Goal: Information Seeking & Learning: Learn about a topic

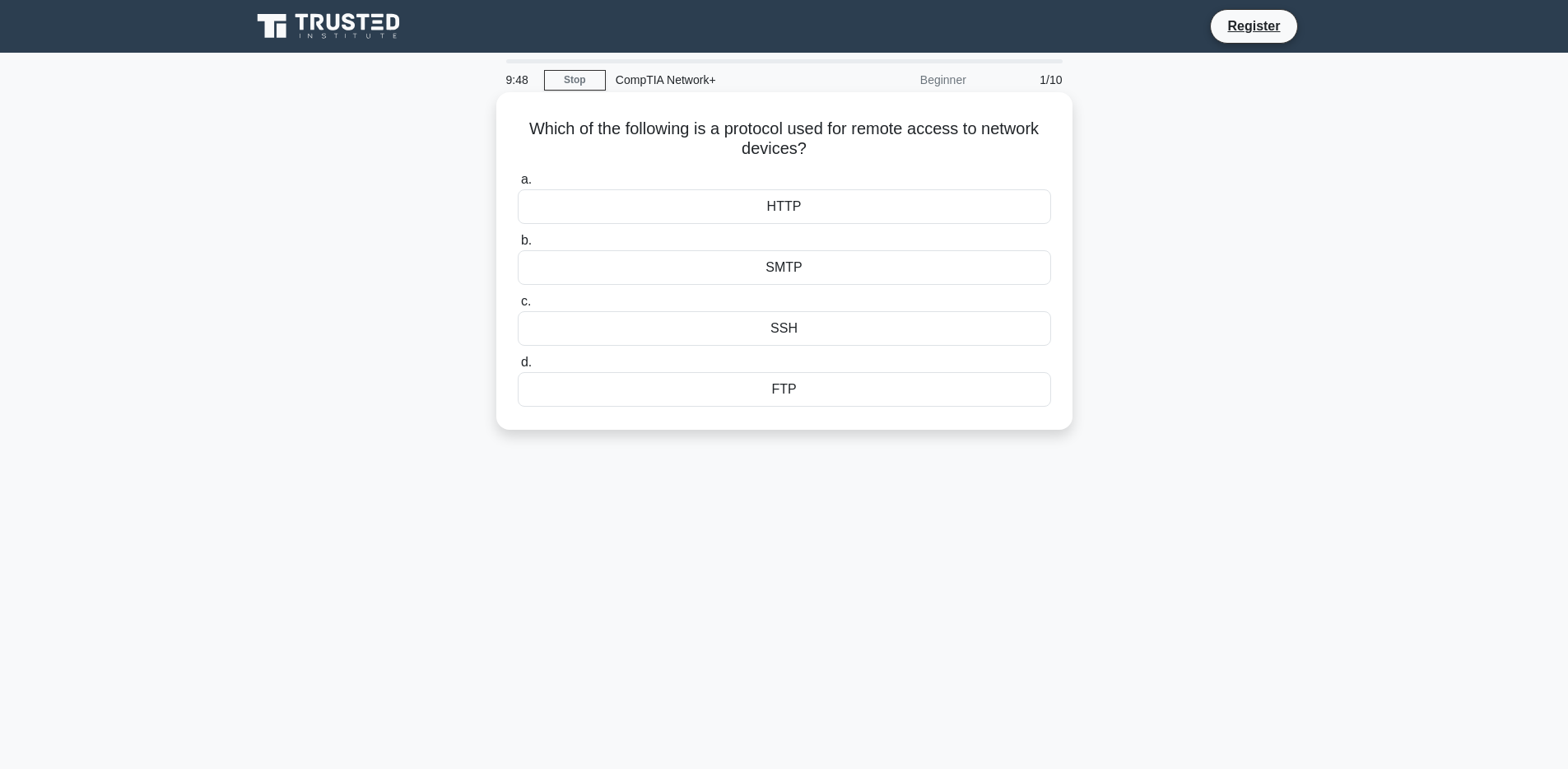
click at [842, 206] on div "HTTP" at bounding box center [784, 207] width 533 height 35
click at [518, 185] on input "a. HTTP" at bounding box center [518, 180] width 0 height 10
click at [828, 331] on div "Deep packet inspection" at bounding box center [784, 329] width 533 height 35
click at [518, 307] on input "c. Deep packet inspection" at bounding box center [518, 302] width 0 height 10
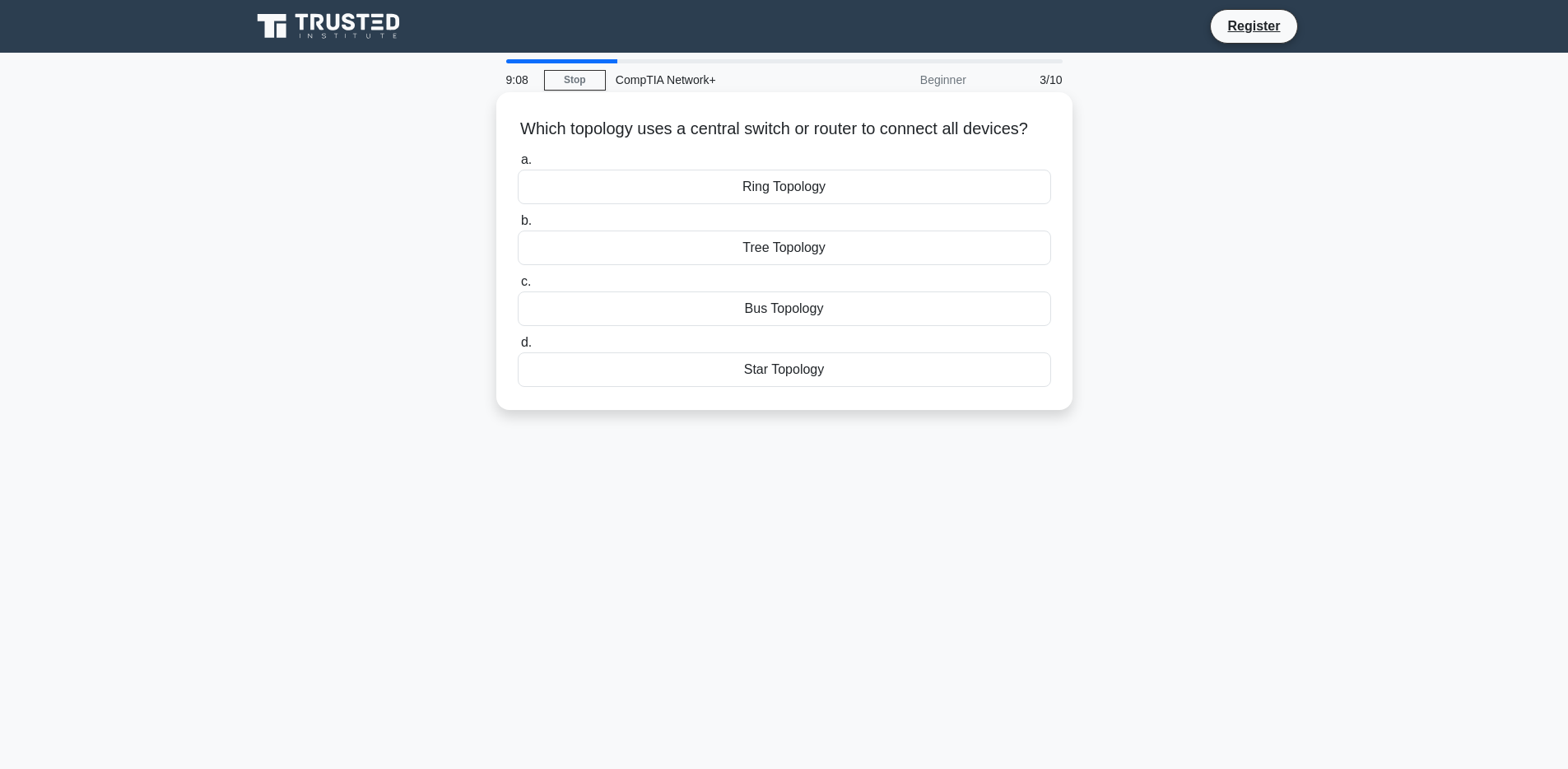
click at [788, 249] on div "Tree Topology" at bounding box center [784, 248] width 533 height 35
click at [518, 226] on input "b. Tree Topology" at bounding box center [518, 221] width 0 height 10
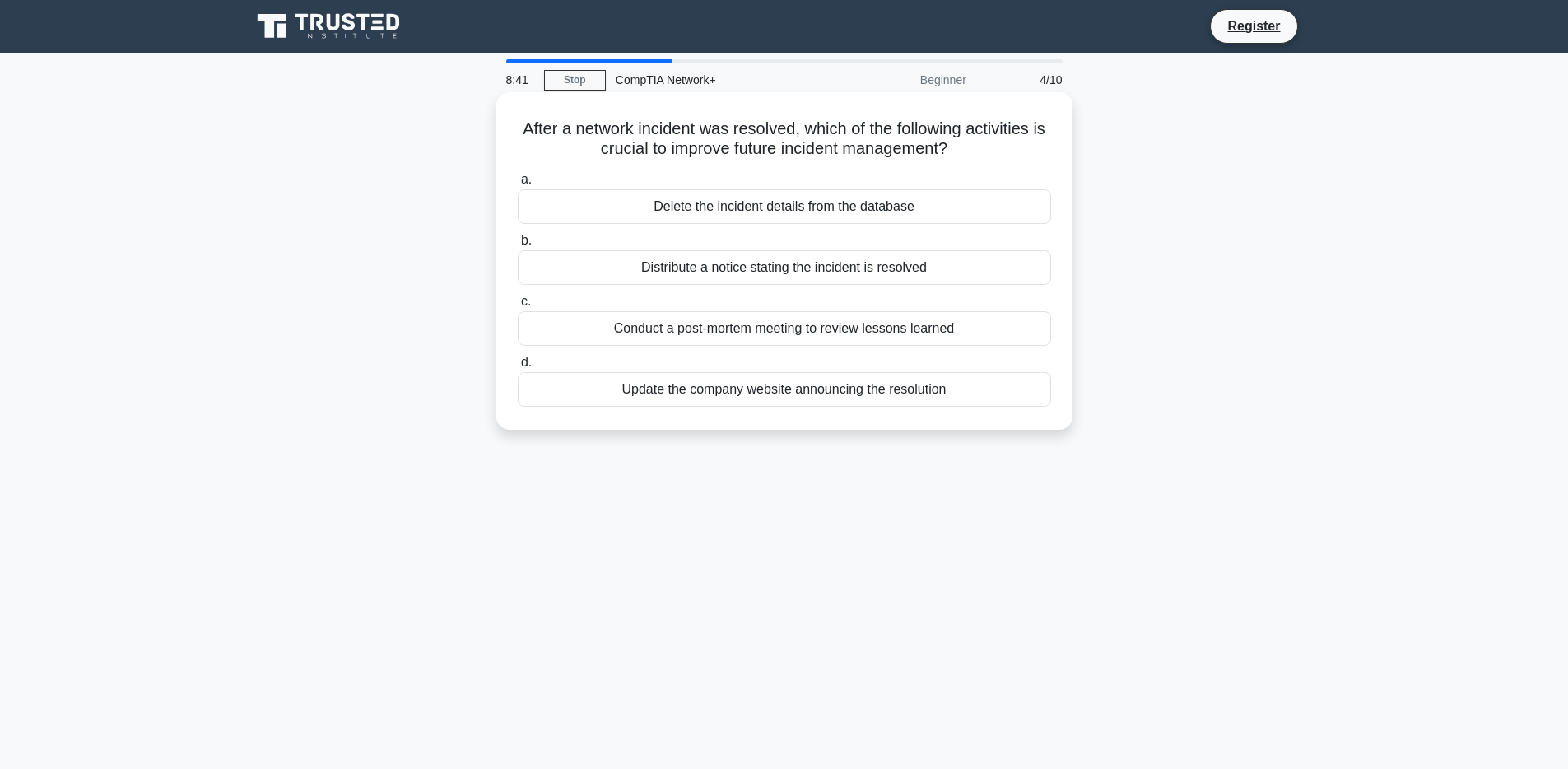
click at [761, 331] on div "Conduct a post-mortem meeting to review lessons learned" at bounding box center [784, 329] width 533 height 35
click at [518, 307] on input "c. Conduct a post-mortem meeting to review lessons learned" at bounding box center [518, 302] width 0 height 10
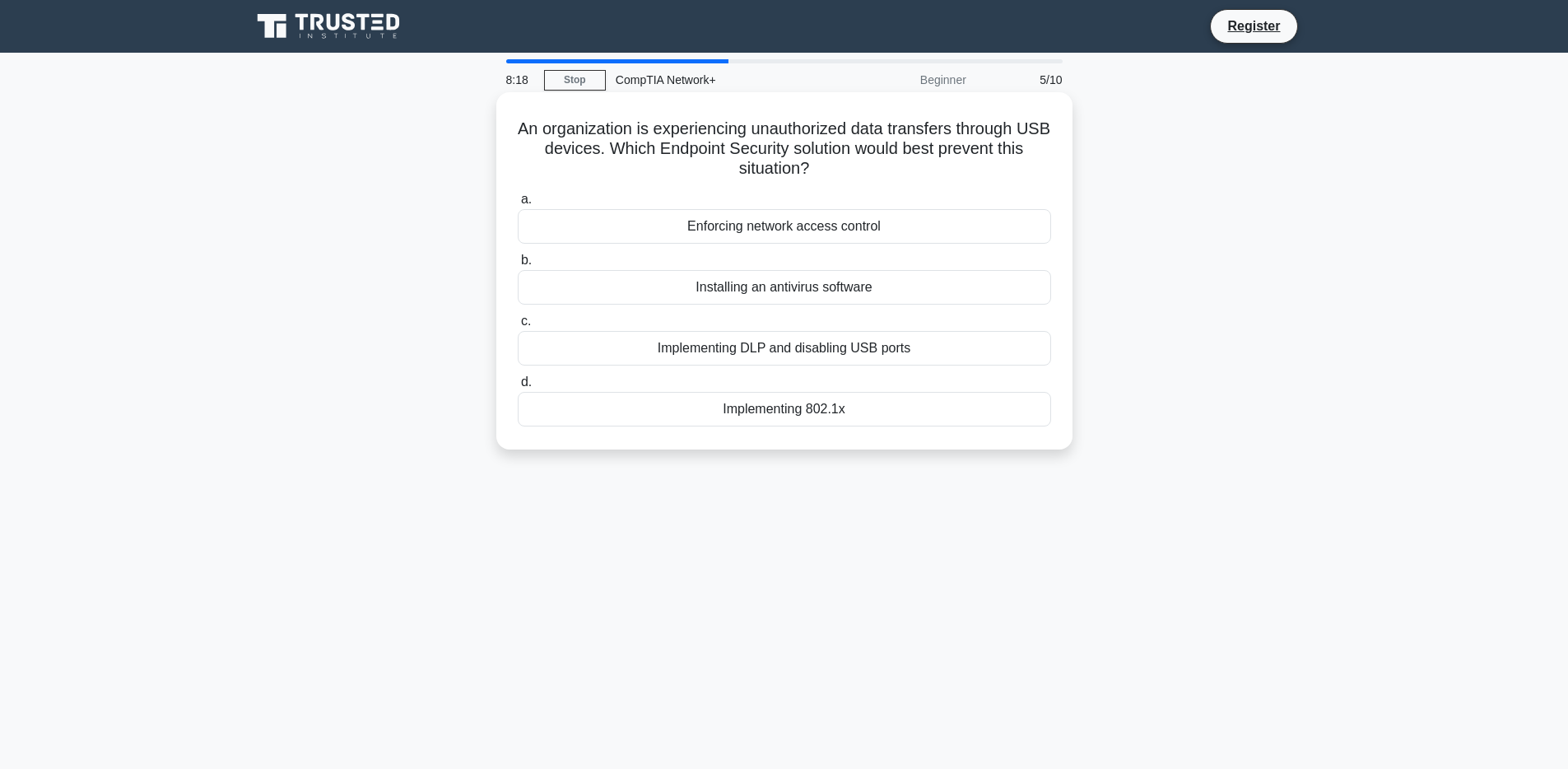
click at [848, 286] on div "Installing an antivirus software" at bounding box center [784, 287] width 533 height 35
click at [518, 266] on input "b. Installing an antivirus software" at bounding box center [518, 260] width 0 height 10
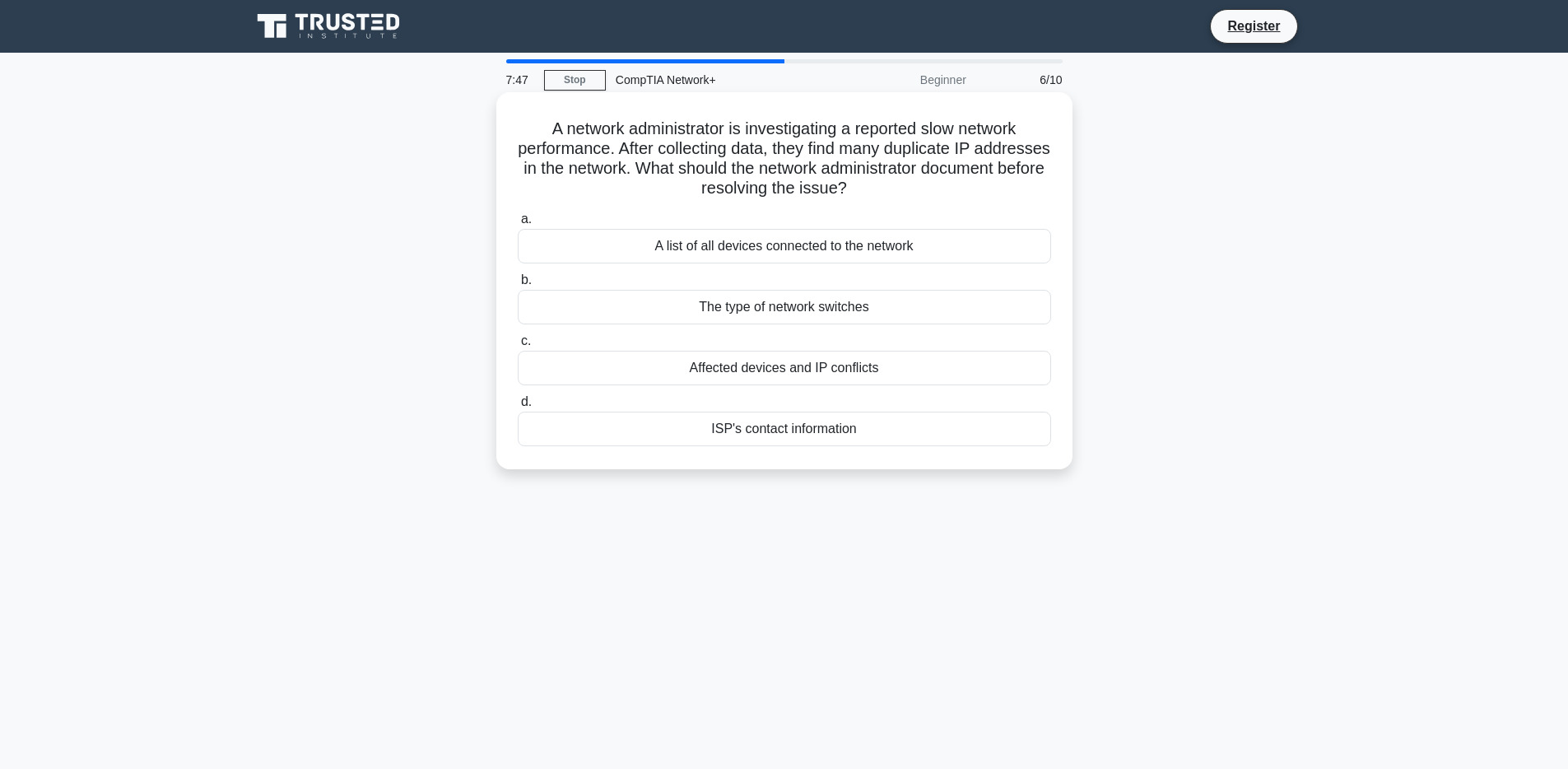
click at [728, 371] on div "Affected devices and IP conflicts" at bounding box center [784, 368] width 533 height 35
click at [518, 346] on input "c. Affected devices and IP conflicts" at bounding box center [518, 341] width 0 height 10
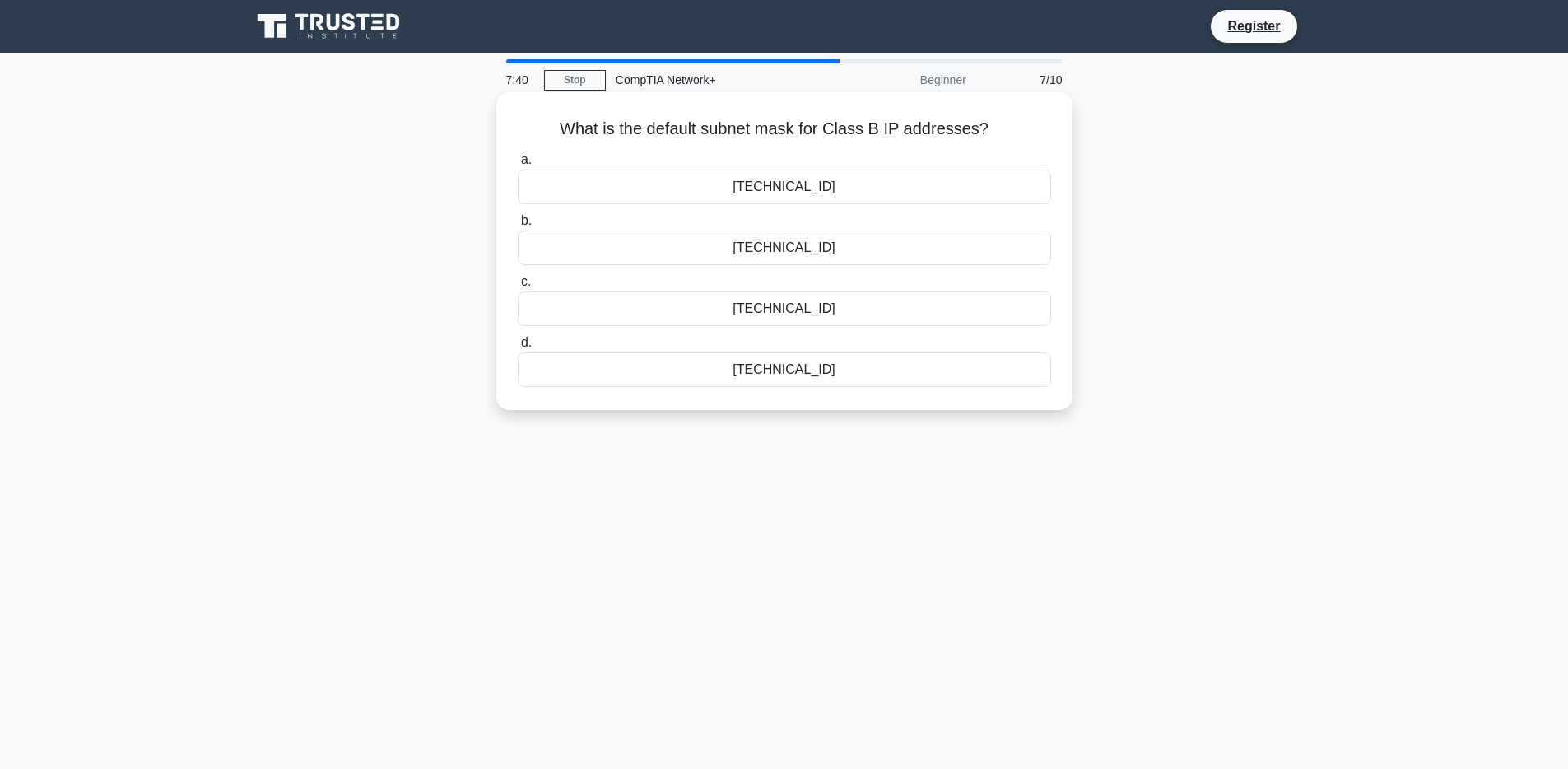
click at [784, 370] on div "[TECHNICAL_ID]" at bounding box center [784, 370] width 533 height 35
click at [518, 348] on input "d. [TECHNICAL_ID]" at bounding box center [518, 343] width 0 height 10
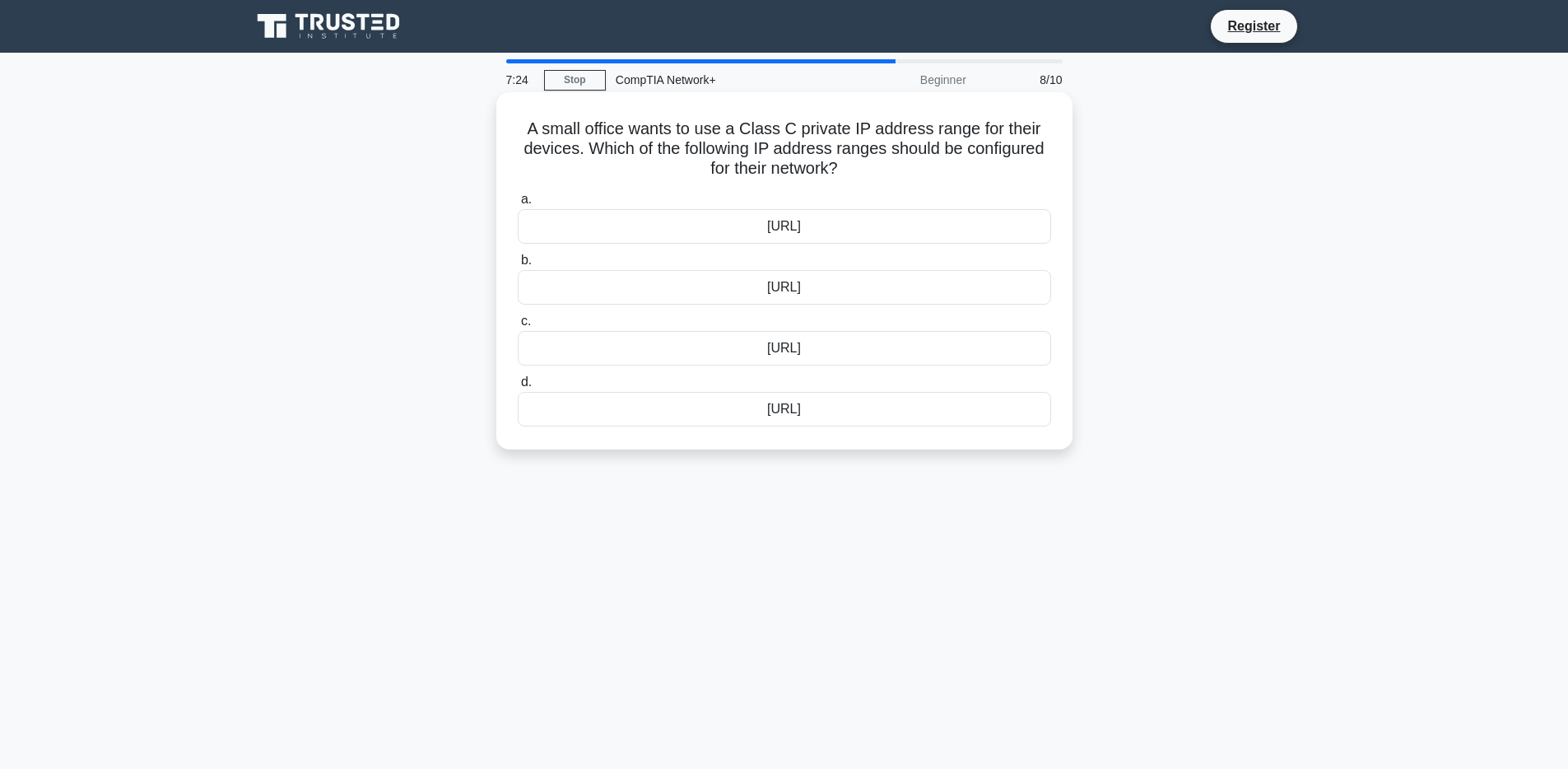
click at [720, 290] on div "[URL]" at bounding box center [784, 287] width 533 height 35
click at [518, 266] on input "b. [URL]" at bounding box center [518, 260] width 0 height 10
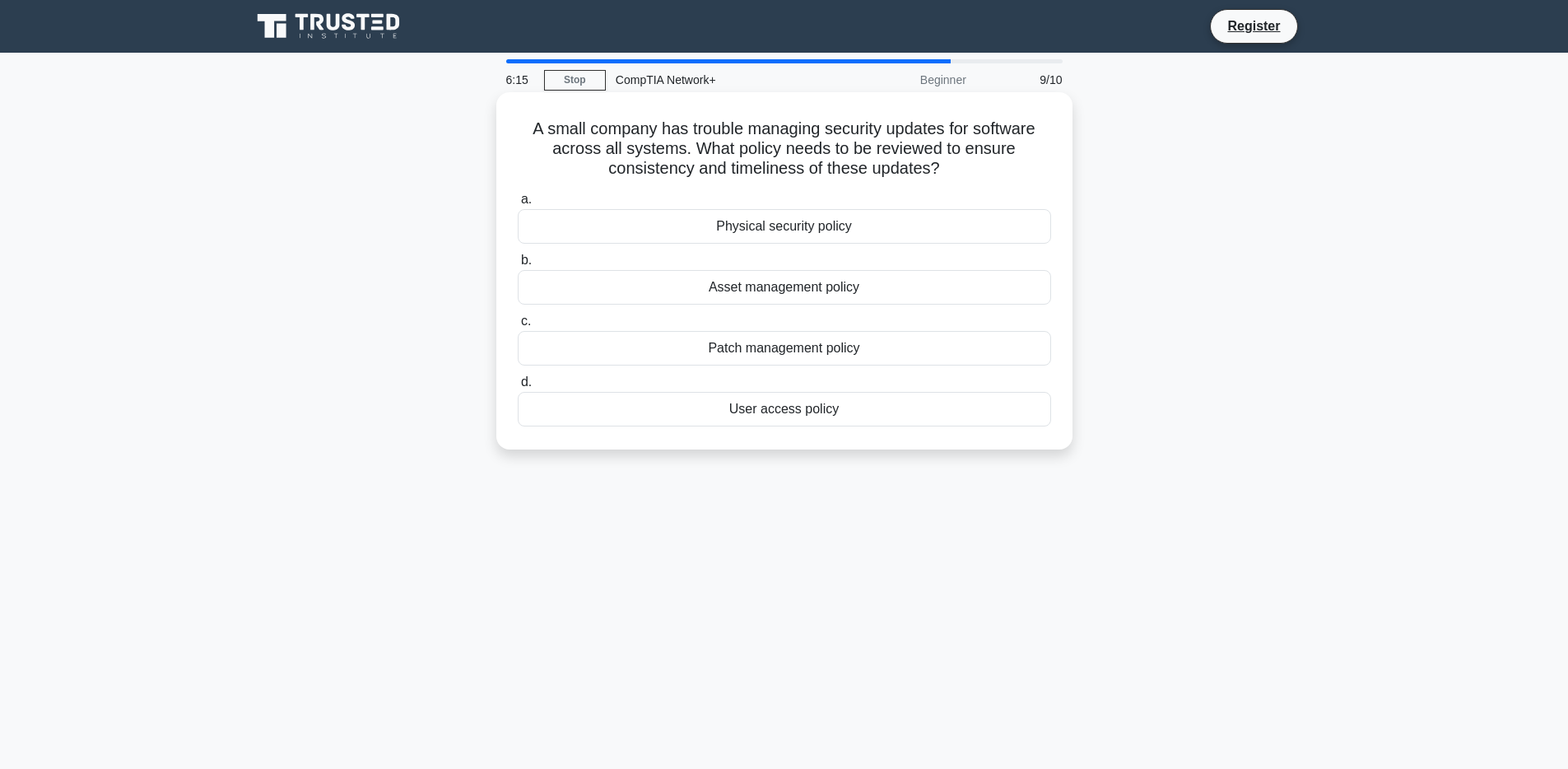
click at [767, 224] on div "Physical security policy" at bounding box center [784, 226] width 533 height 35
click at [518, 205] on input "a. Physical security policy" at bounding box center [518, 199] width 0 height 10
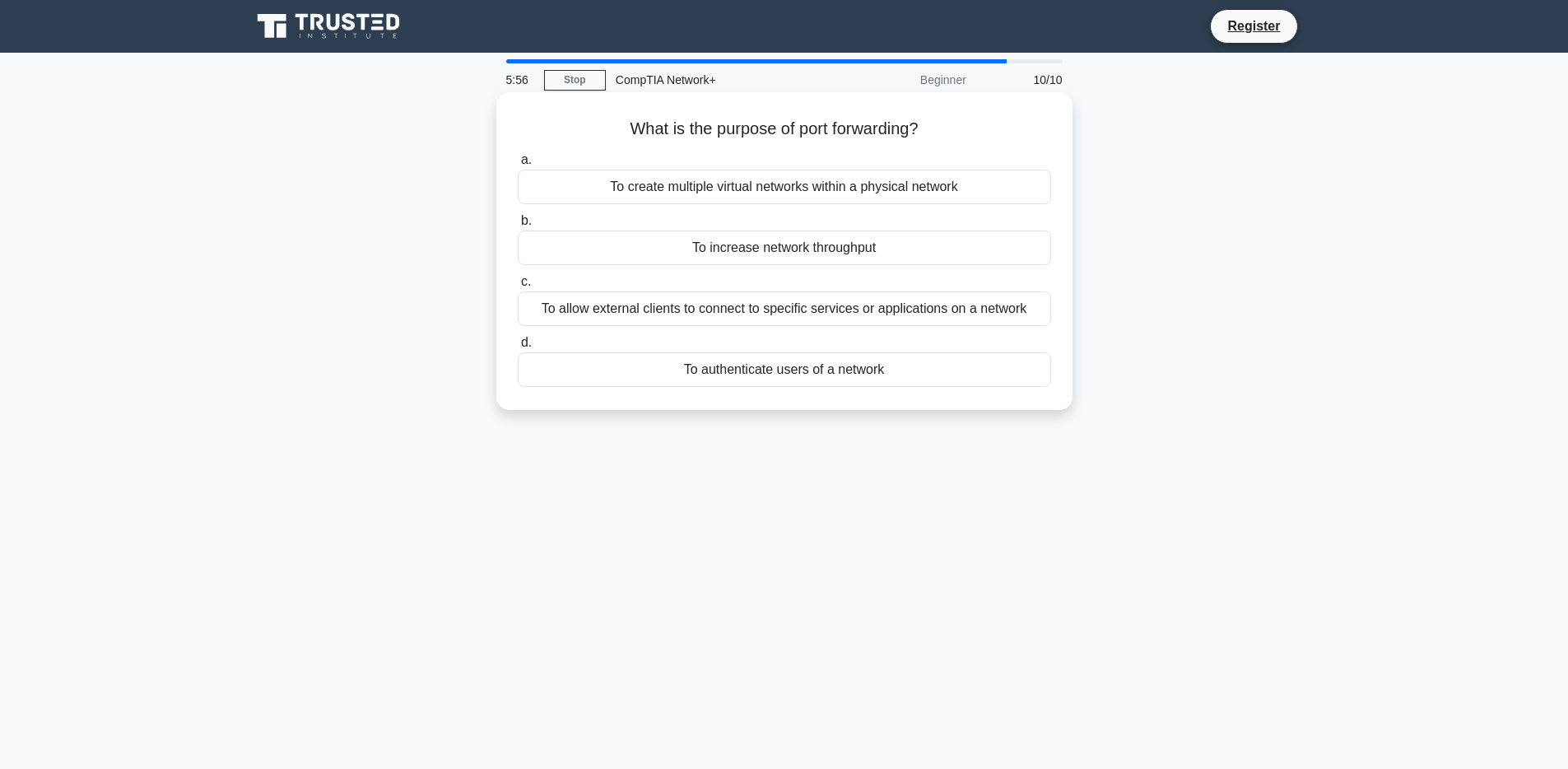
click at [739, 184] on div "To create multiple virtual networks within a physical network" at bounding box center [784, 187] width 533 height 35
click at [588, 193] on div "To create multiple virtual networks within a physical network" at bounding box center [784, 187] width 533 height 35
click at [518, 165] on input "a. To create multiple virtual networks within a physical network" at bounding box center [518, 160] width 0 height 10
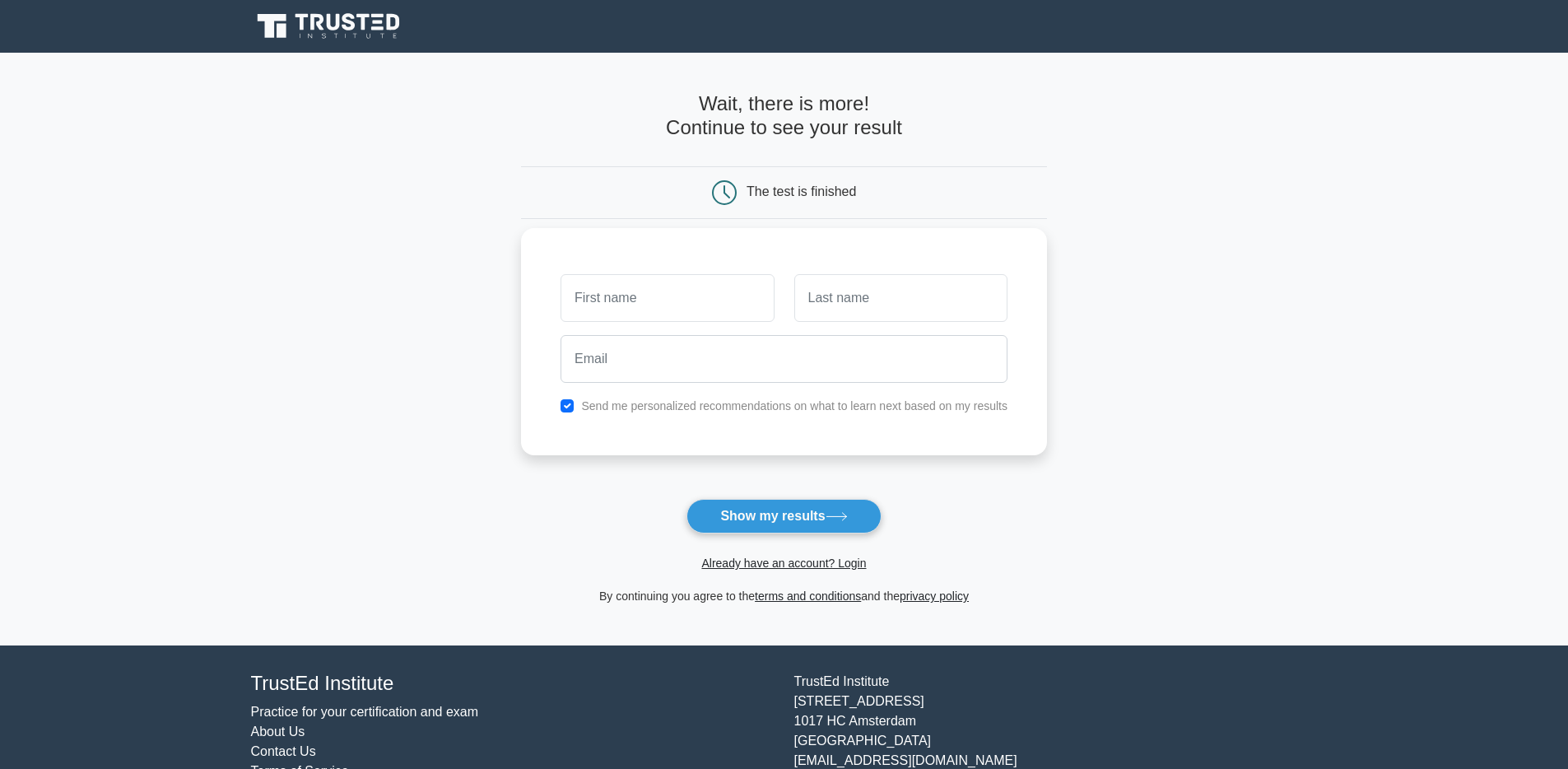
click at [660, 305] on input "text" at bounding box center [667, 298] width 213 height 48
type input "[PERSON_NAME]"
click at [863, 296] on input "text" at bounding box center [901, 298] width 213 height 48
type input "Yaw Odoom"
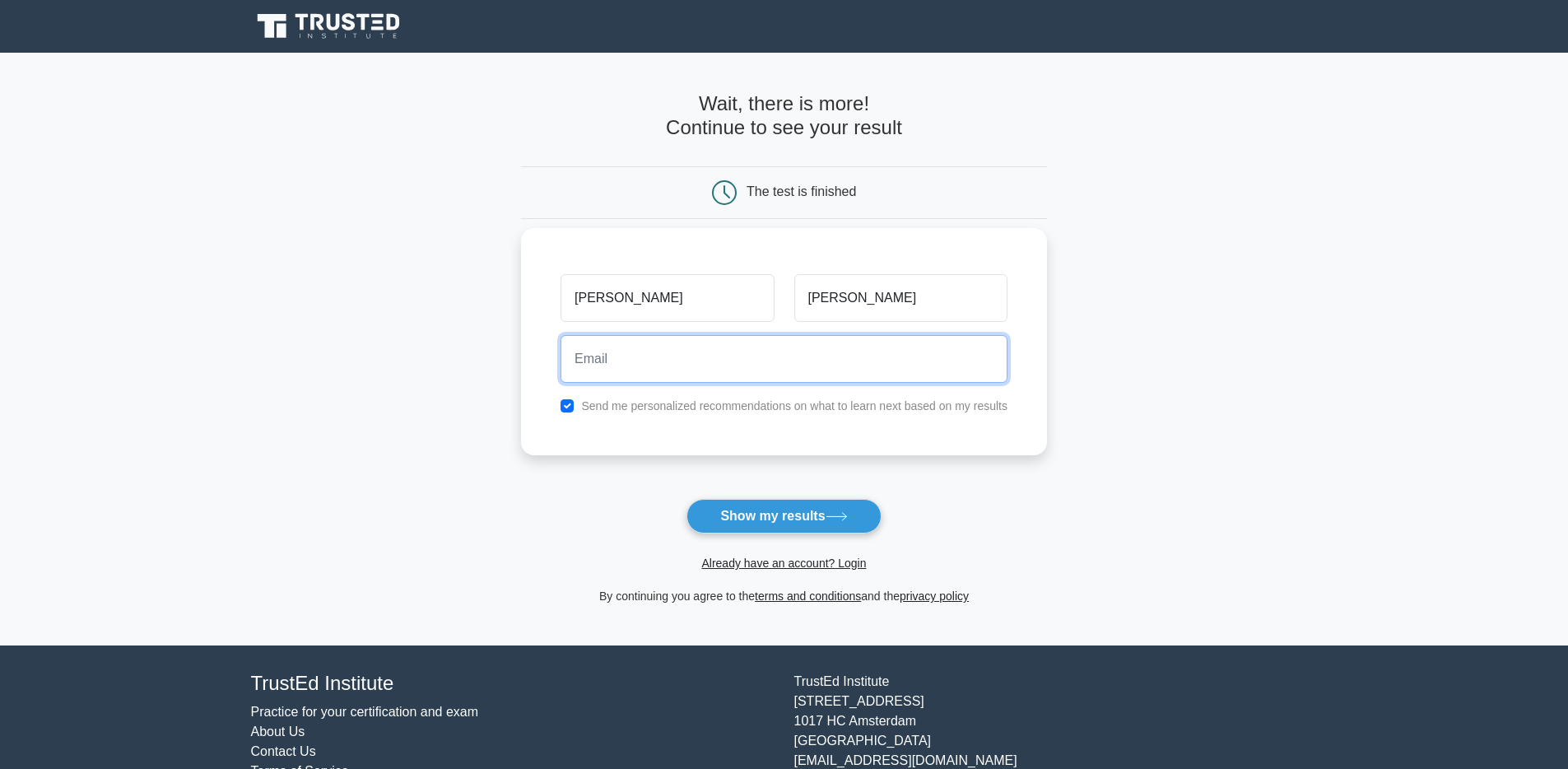
click at [730, 364] on input "email" at bounding box center [784, 358] width 447 height 48
type input "Fyawodoom@gmail.com"
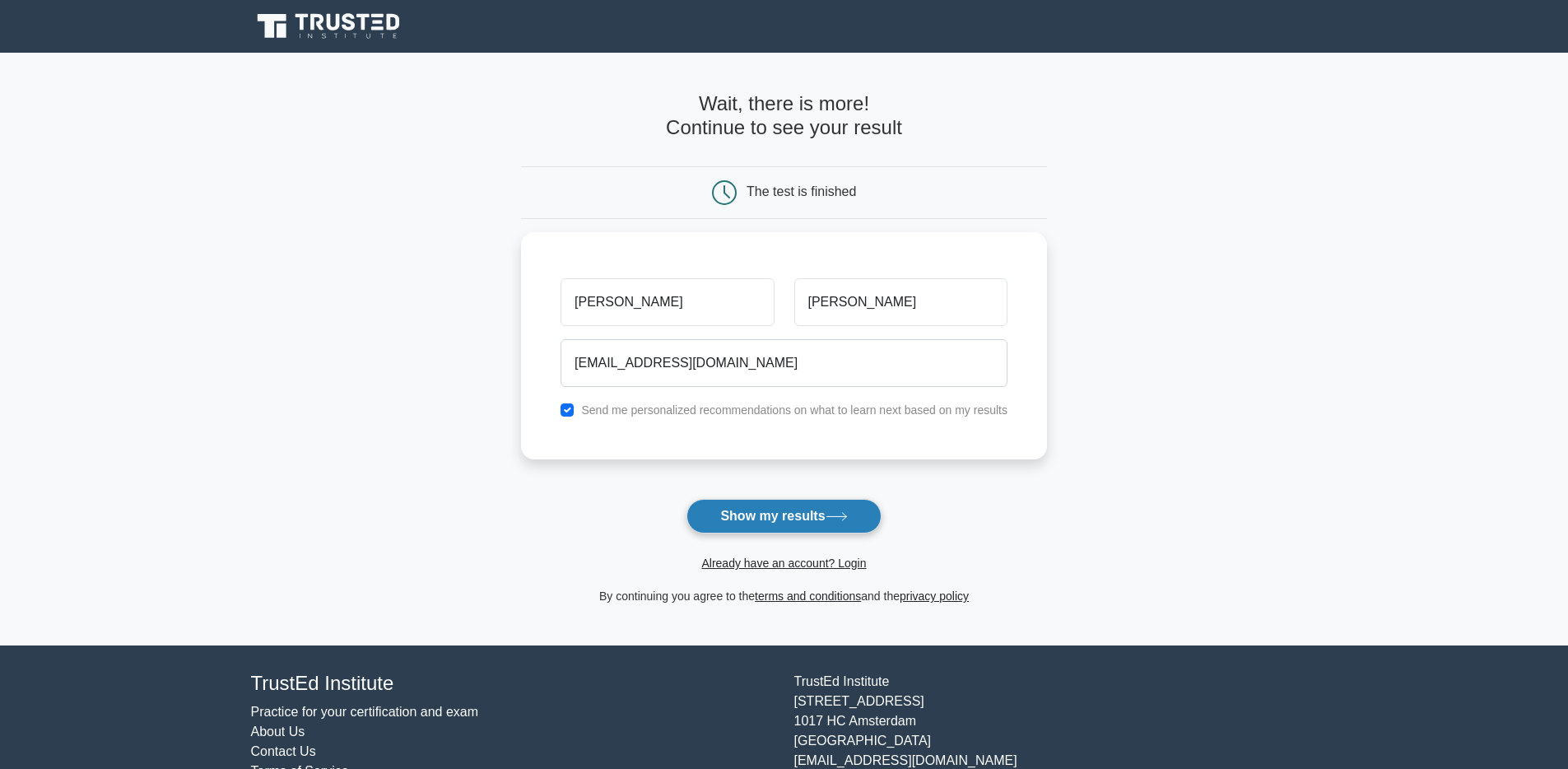
click at [787, 519] on button "Show my results" at bounding box center [783, 516] width 194 height 35
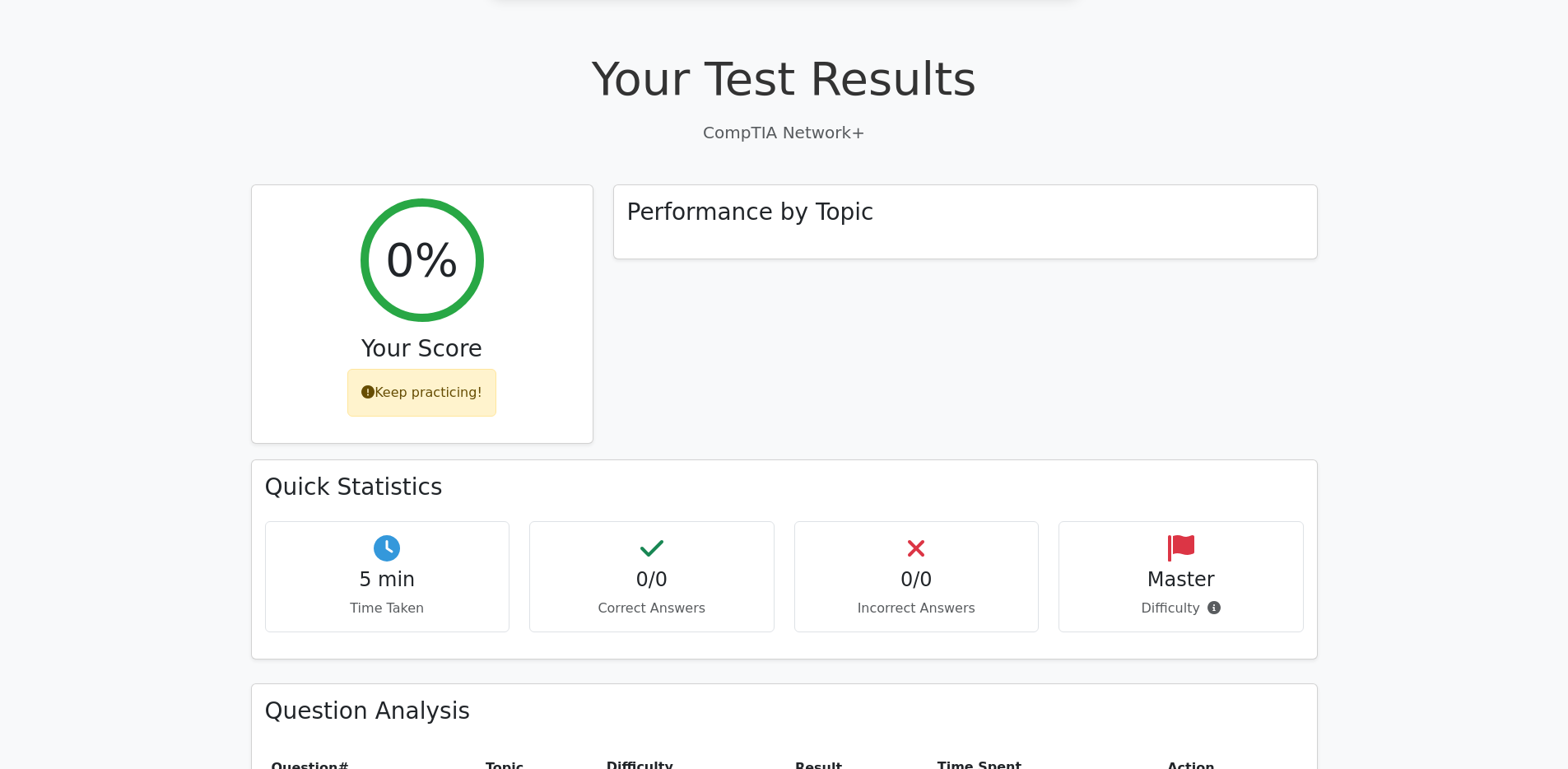
scroll to position [453, 0]
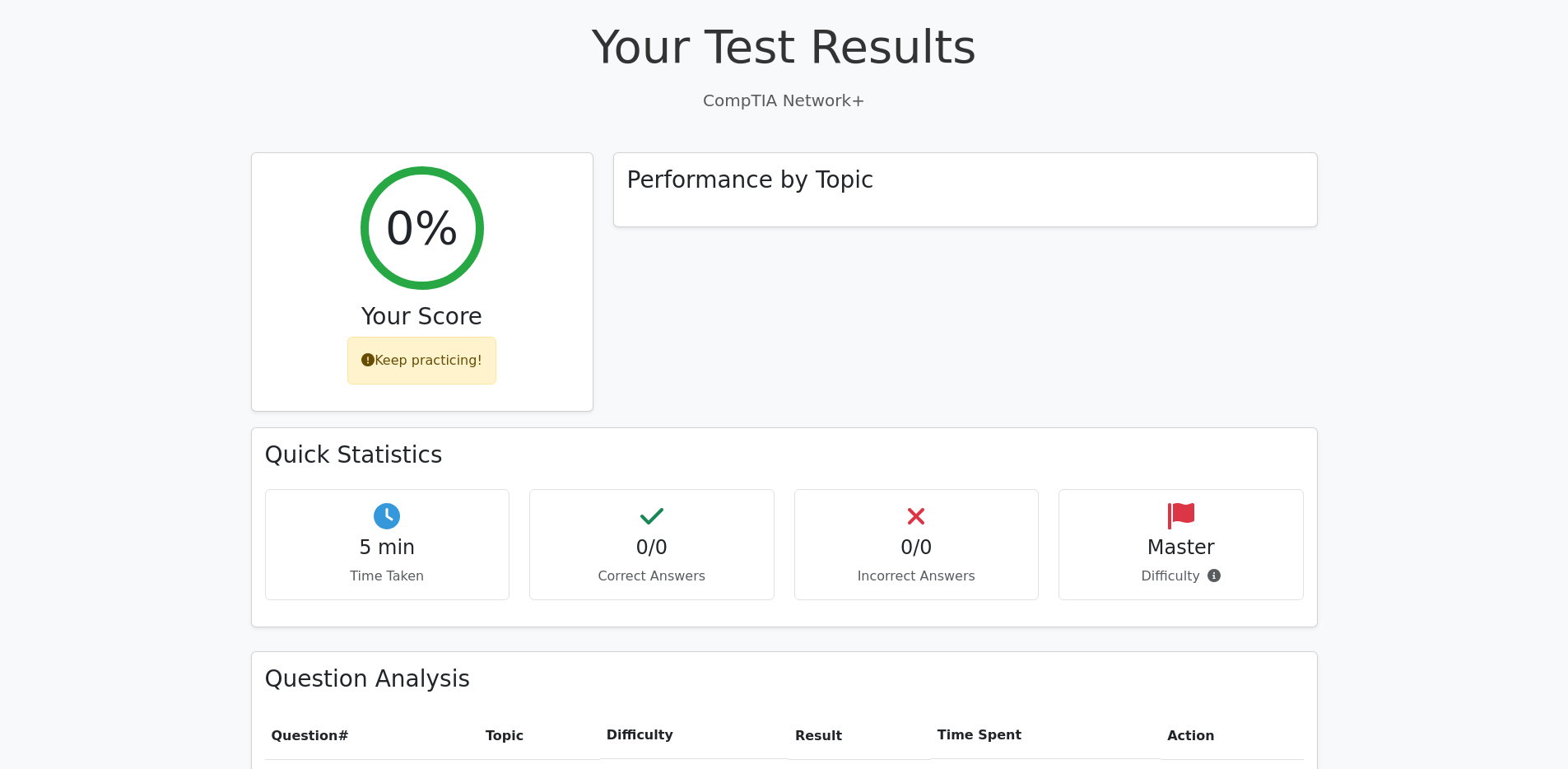
click at [409, 489] on div "5 min Time Taken" at bounding box center [388, 545] width 245 height 111
click at [674, 536] on h4 "0/0" at bounding box center [652, 547] width 218 height 23
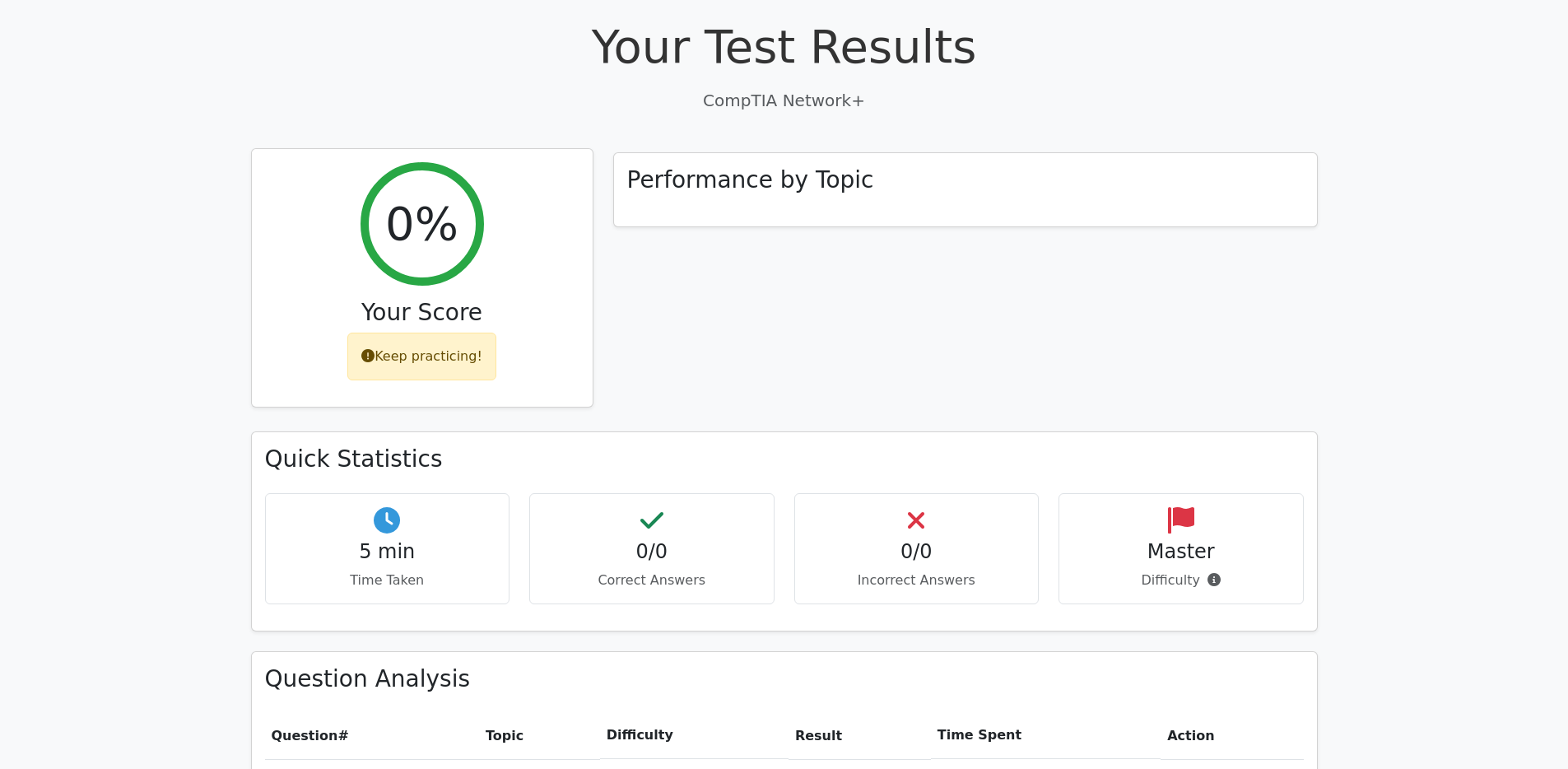
click at [411, 332] on div "Keep practicing!" at bounding box center [421, 356] width 149 height 48
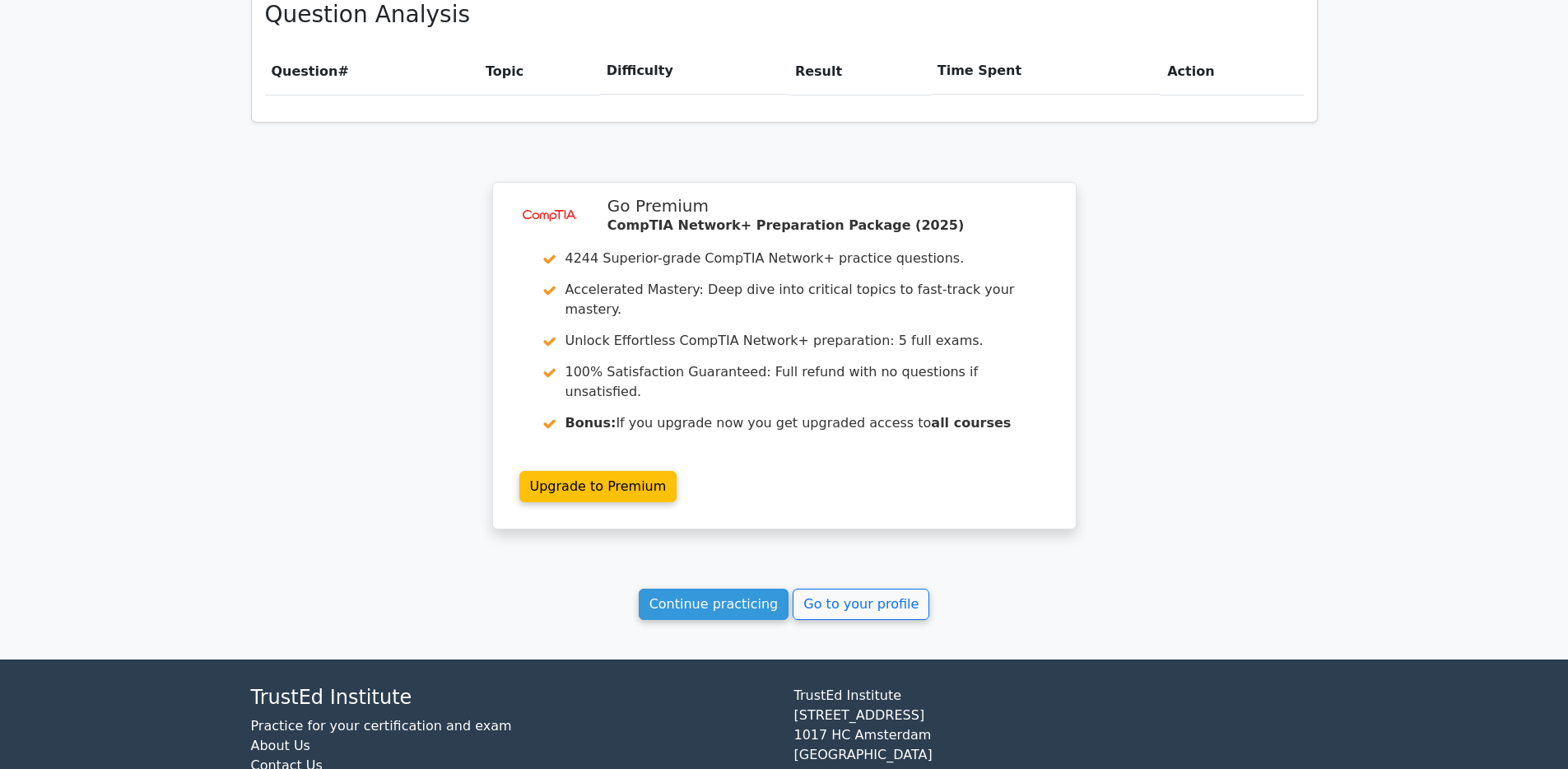
scroll to position [1124, 0]
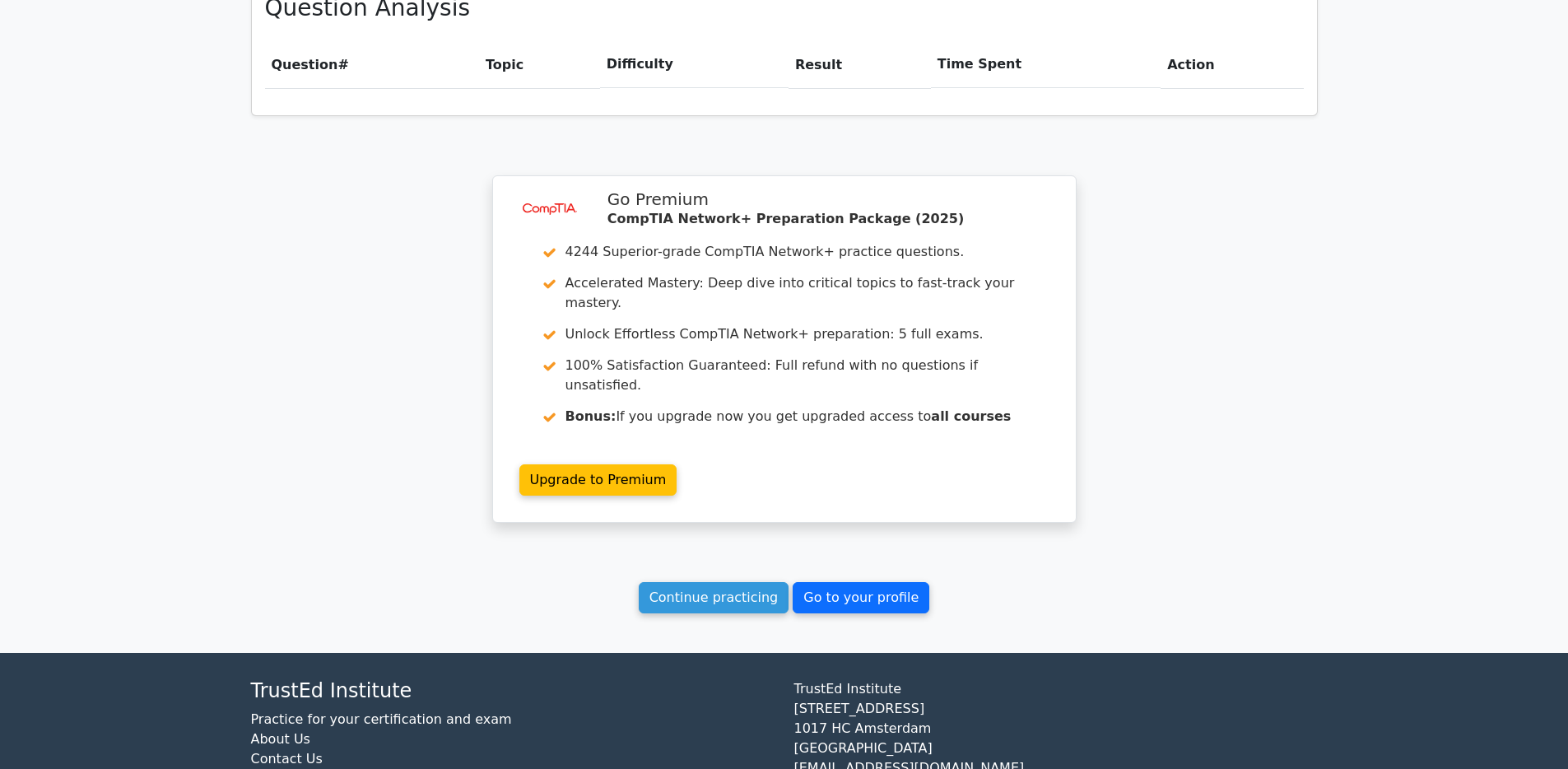
click at [875, 582] on link "Go to your profile" at bounding box center [861, 598] width 137 height 31
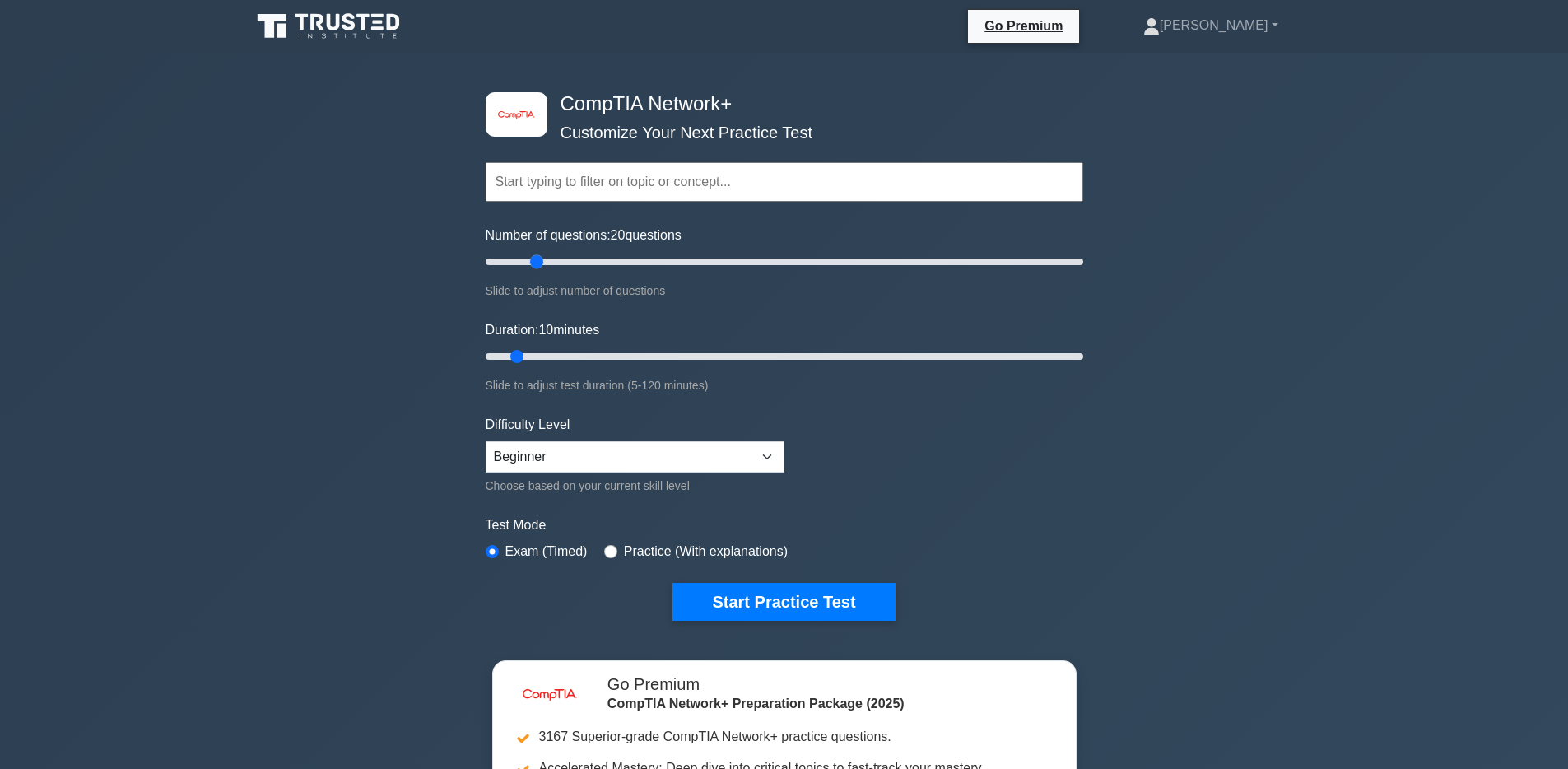
drag, startPoint x: 506, startPoint y: 257, endPoint x: 540, endPoint y: 292, distance: 48.8
type input "20"
click at [540, 271] on input "Number of questions: 20 questions" at bounding box center [784, 262] width 598 height 20
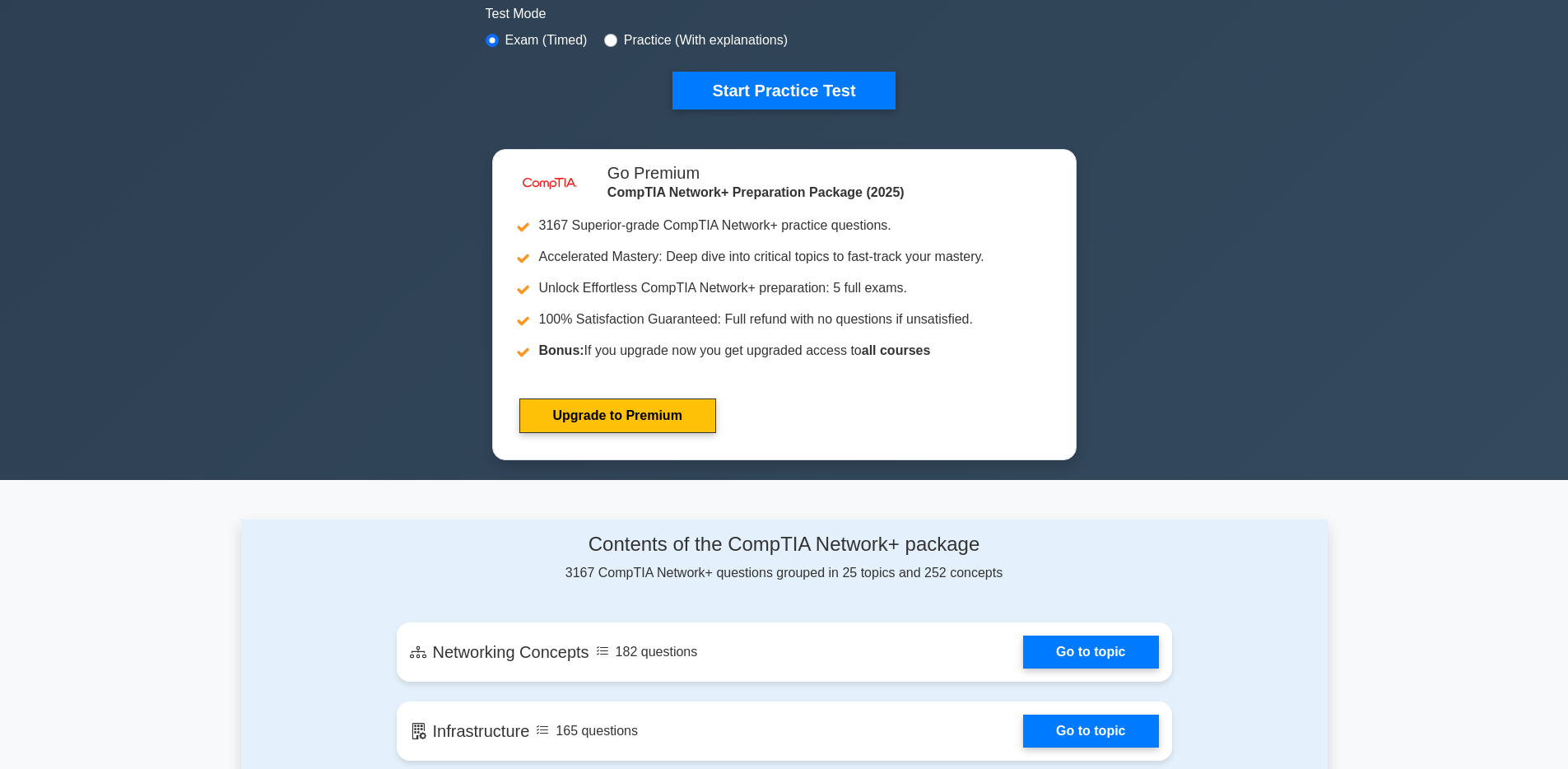
scroll to position [274, 0]
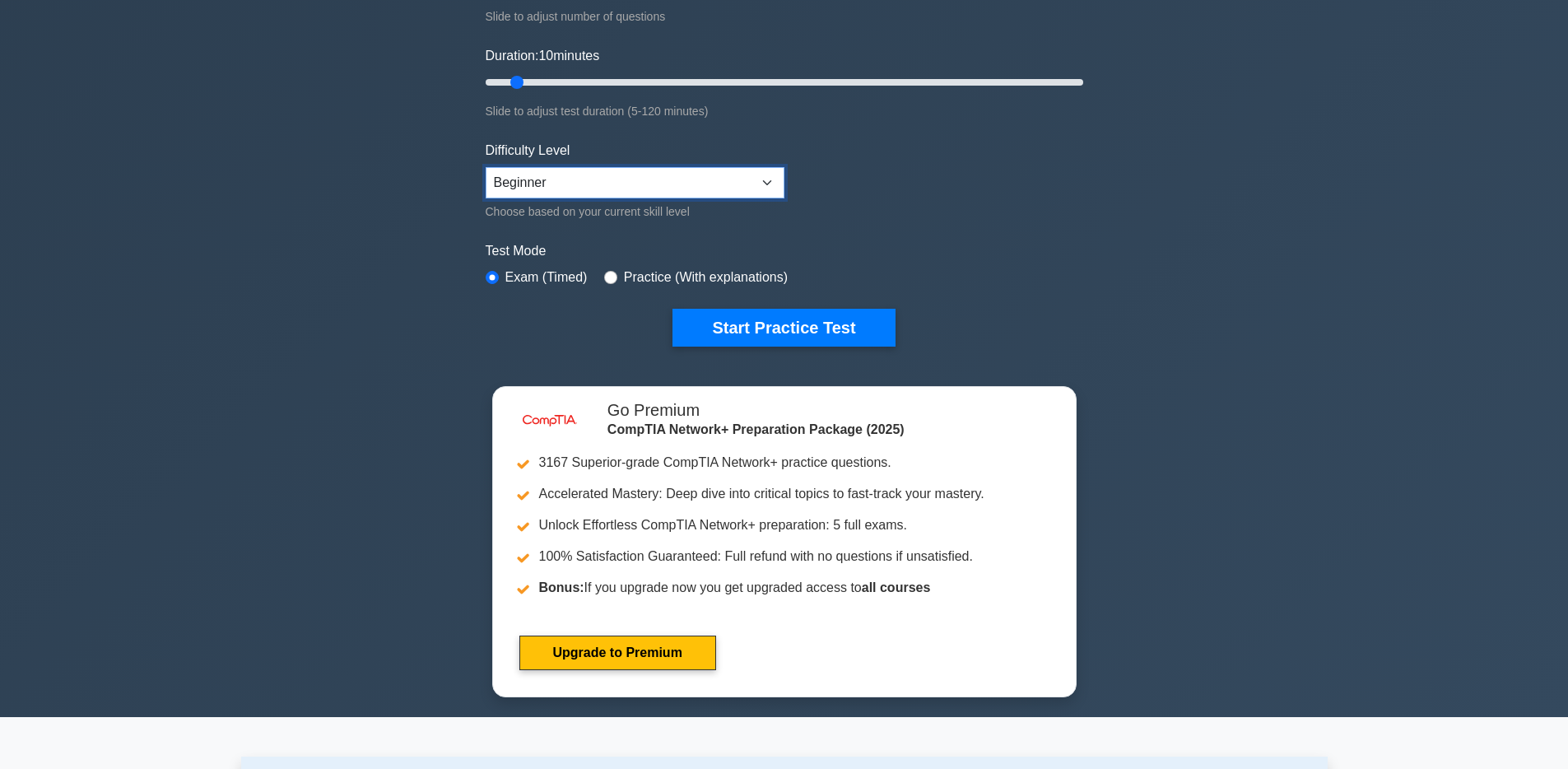
click at [607, 183] on select "Beginner Intermediate Expert" at bounding box center [634, 183] width 298 height 31
click at [486, 167] on select "Beginner Intermediate Expert" at bounding box center [634, 183] width 298 height 31
click at [947, 217] on form "Topics Networking Concepts Infrastructure Network Operations Network Security N…" at bounding box center [784, 92] width 598 height 509
